Goal: Contribute content

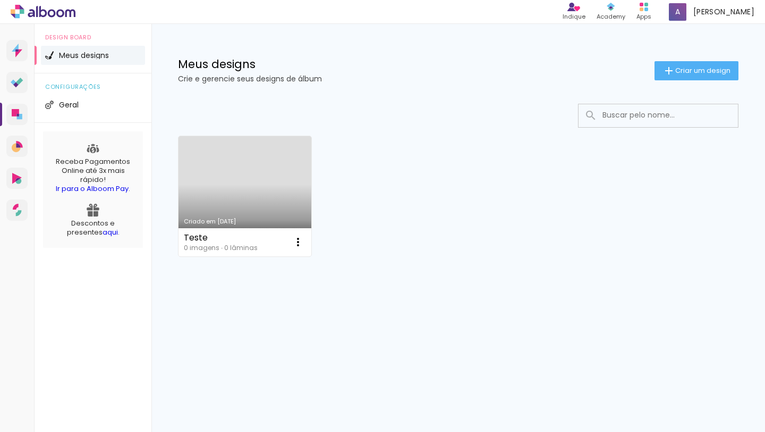
click at [241, 205] on link "Criado em [DATE]" at bounding box center [245, 196] width 133 height 120
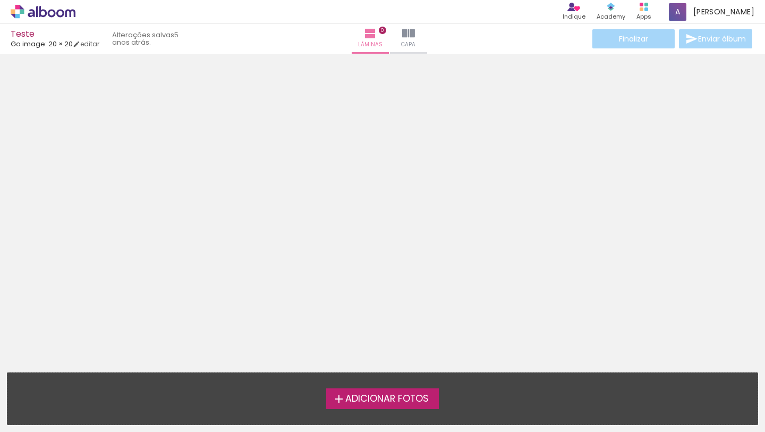
click at [399, 396] on span "Adicionar Fotos" at bounding box center [386, 399] width 83 height 10
click at [0, 0] on input "file" at bounding box center [0, 0] width 0 height 0
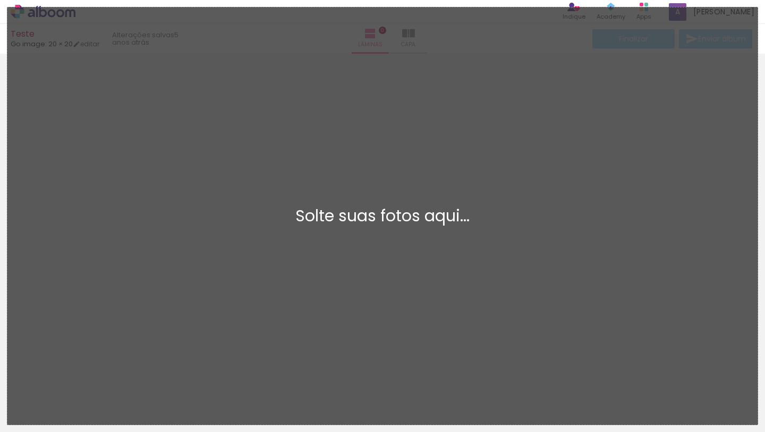
drag, startPoint x: 374, startPoint y: 28, endPoint x: 427, endPoint y: 3, distance: 58.7
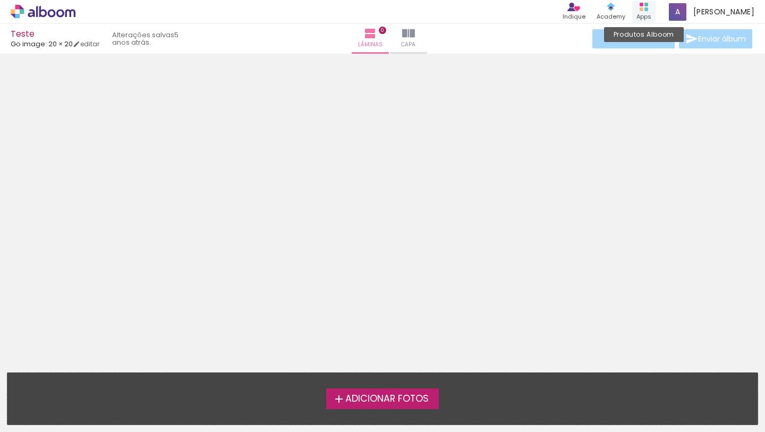
click at [656, 11] on div "Produtos Alboom Apps" at bounding box center [643, 12] width 23 height 22
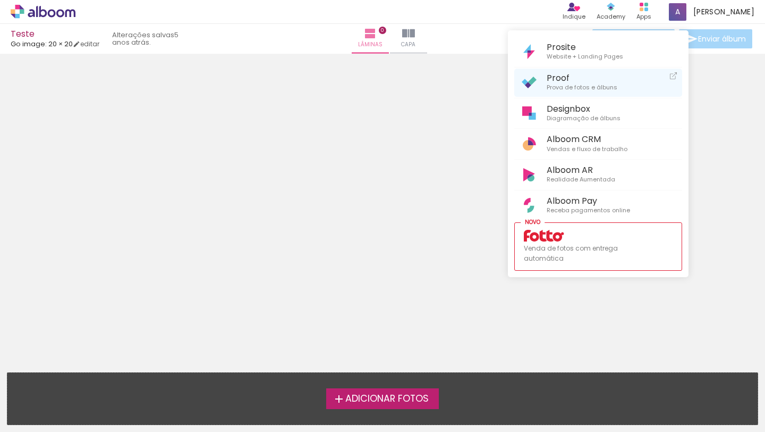
click at [575, 86] on span "Prova de fotos e álbuns" at bounding box center [582, 88] width 71 height 10
